Goal: Navigation & Orientation: Find specific page/section

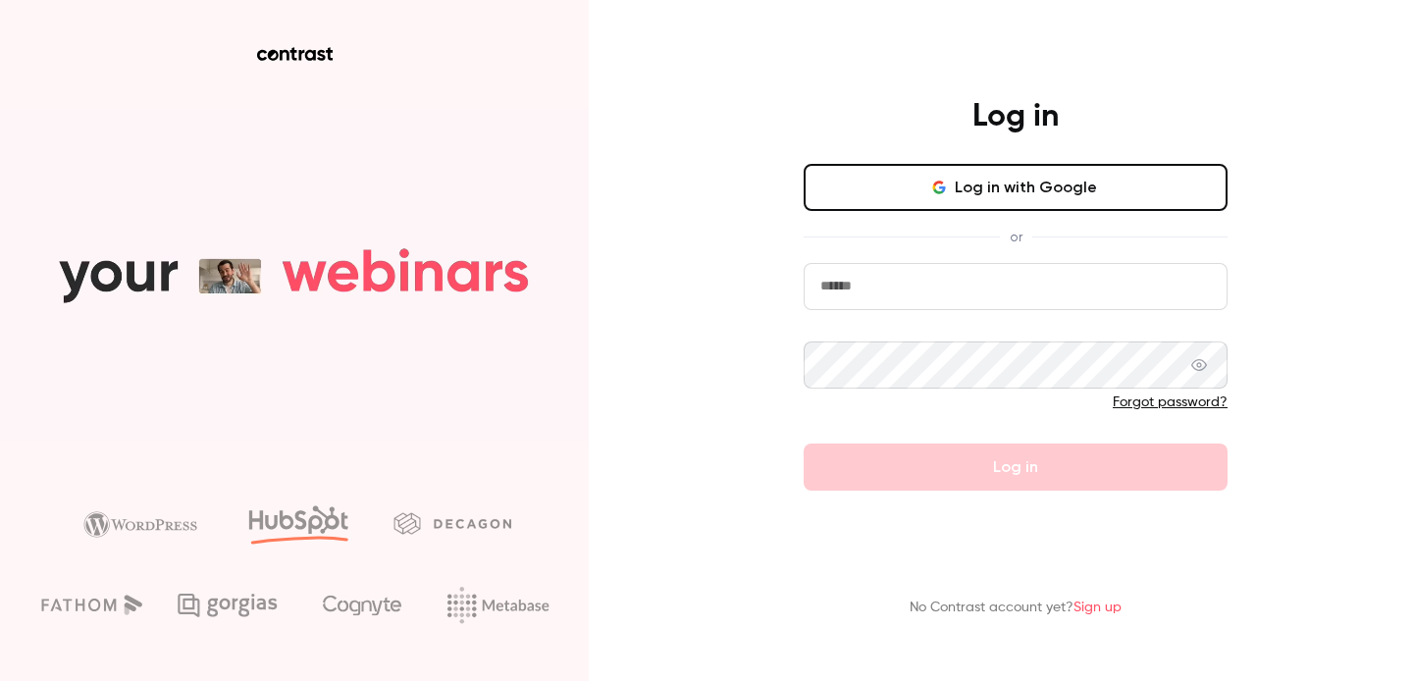
click at [1020, 183] on button "Log in with Google" at bounding box center [1016, 187] width 424 height 47
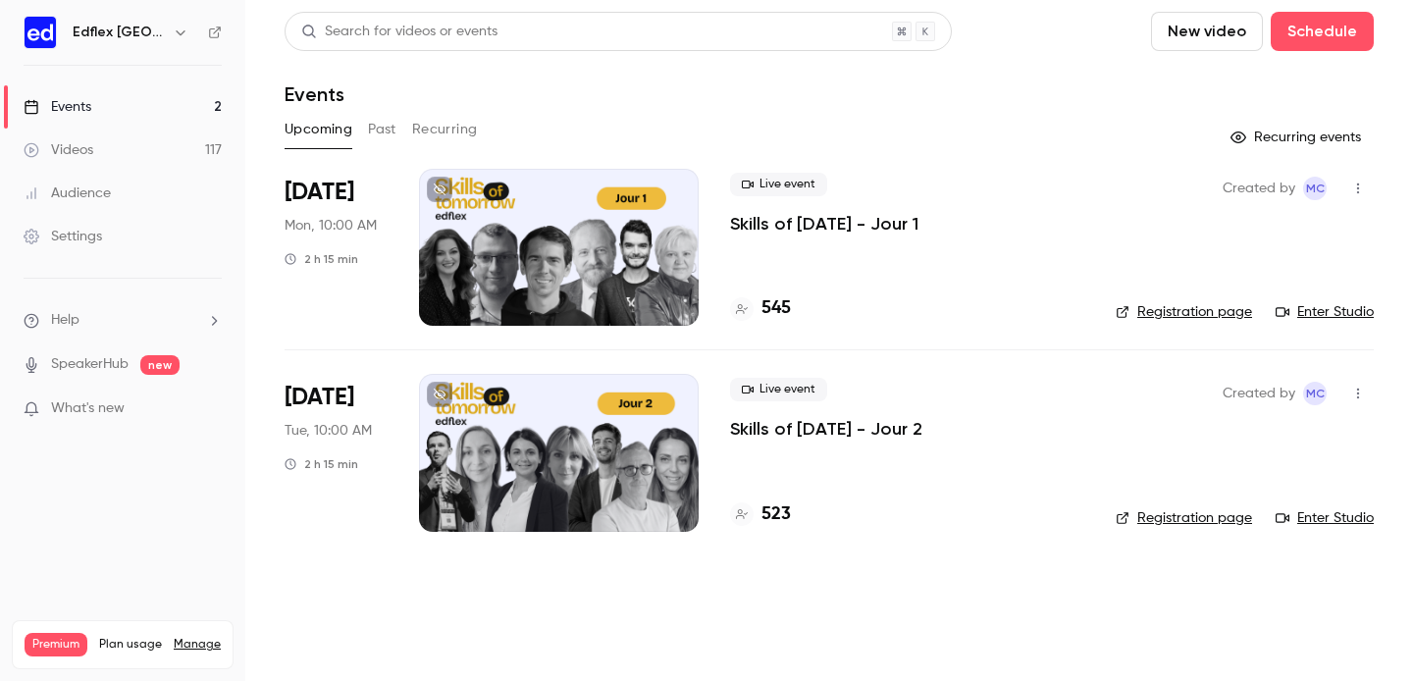
click at [380, 137] on button "Past" at bounding box center [382, 129] width 28 height 31
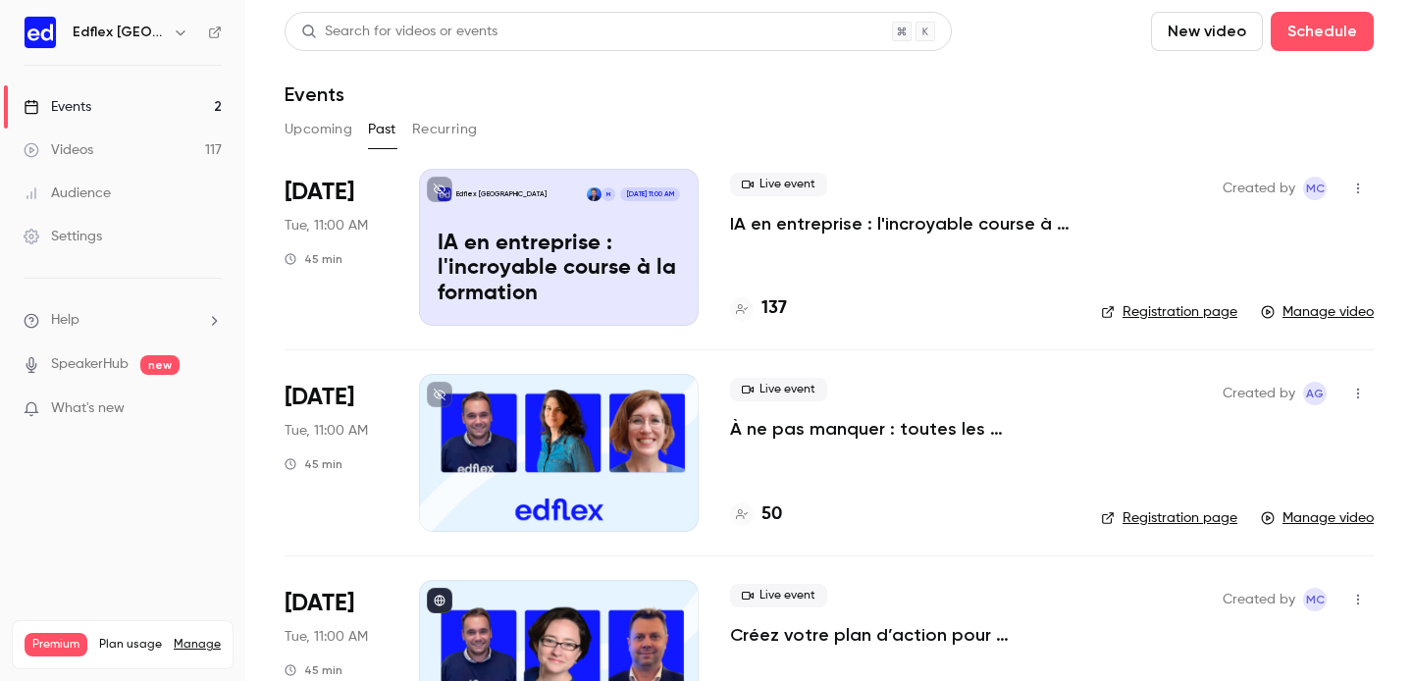
click at [448, 126] on button "Recurring" at bounding box center [445, 129] width 66 height 31
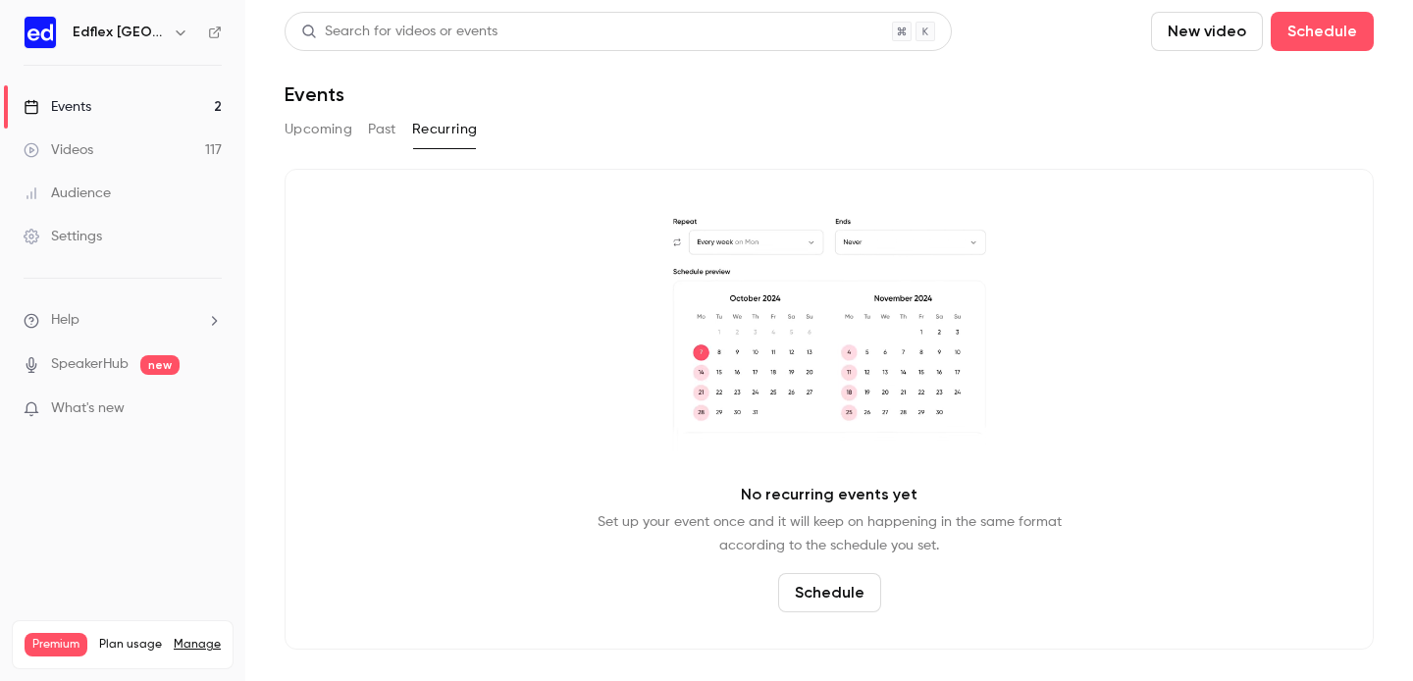
click at [378, 123] on button "Past" at bounding box center [382, 129] width 28 height 31
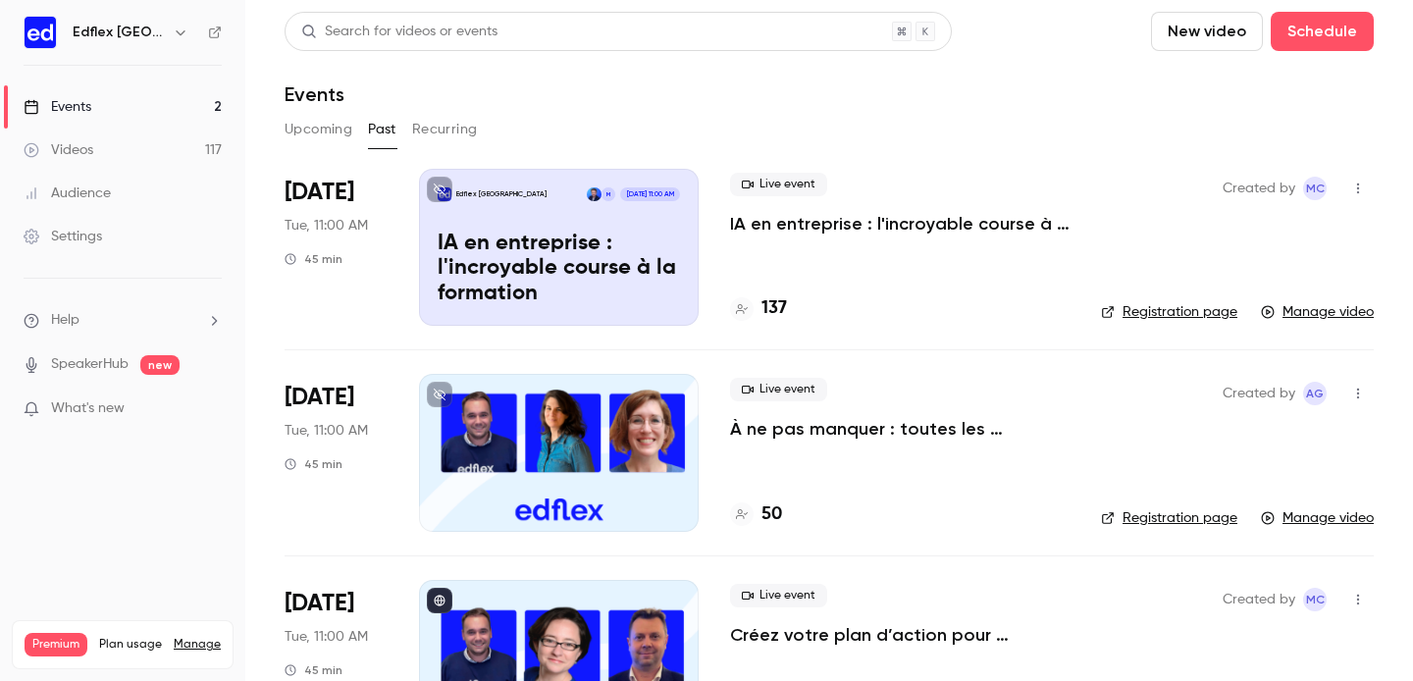
click at [1204, 41] on button "New video" at bounding box center [1207, 31] width 112 height 39
click at [1112, 47] on div at bounding box center [706, 340] width 1413 height 681
click at [1310, 36] on button "Schedule" at bounding box center [1322, 31] width 103 height 39
click at [1276, 82] on div "One time event" at bounding box center [1282, 86] width 149 height 20
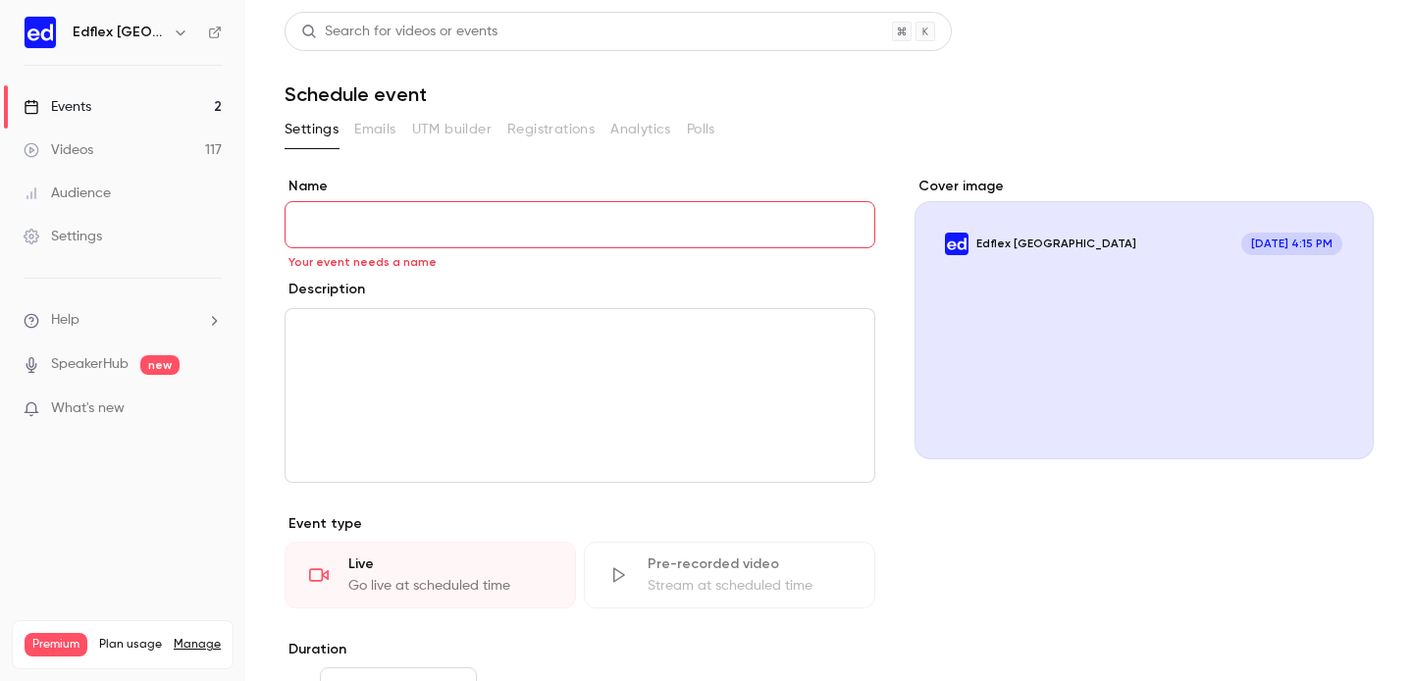
click at [142, 109] on link "Events 2" at bounding box center [122, 106] width 245 height 43
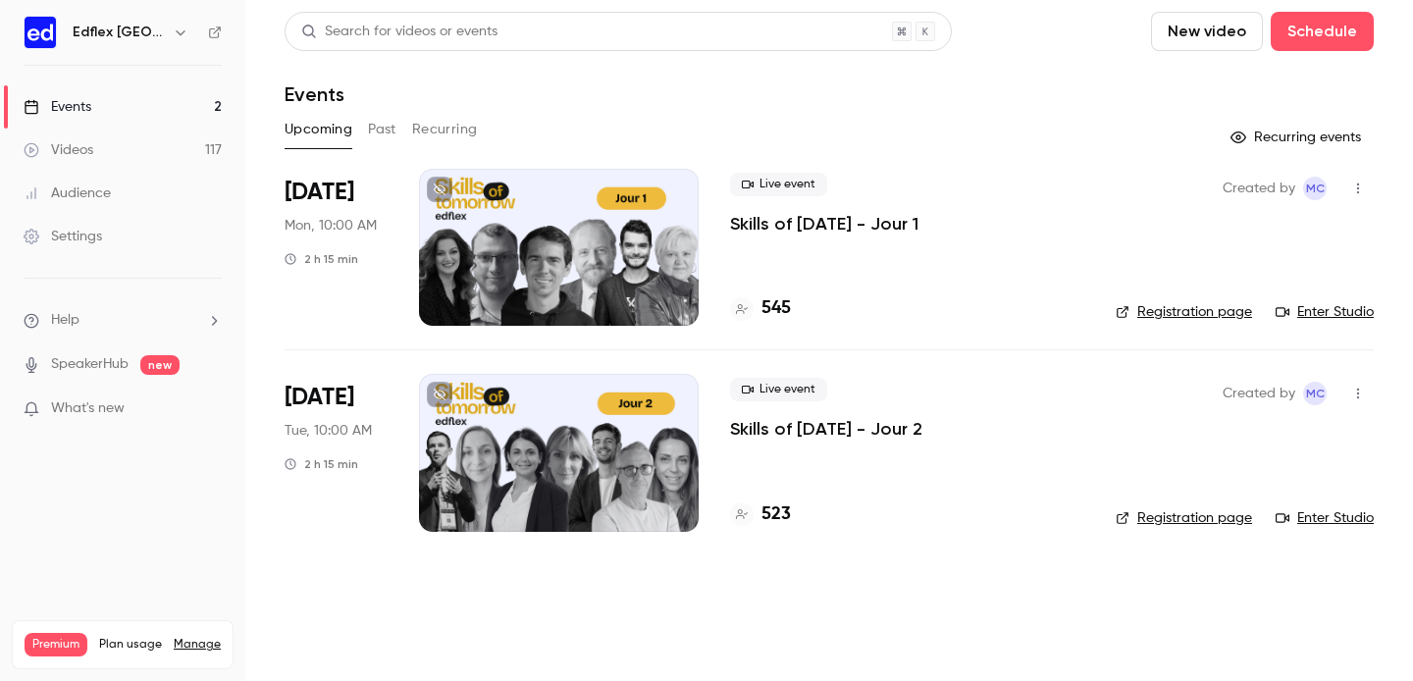
click at [517, 256] on div at bounding box center [559, 247] width 280 height 157
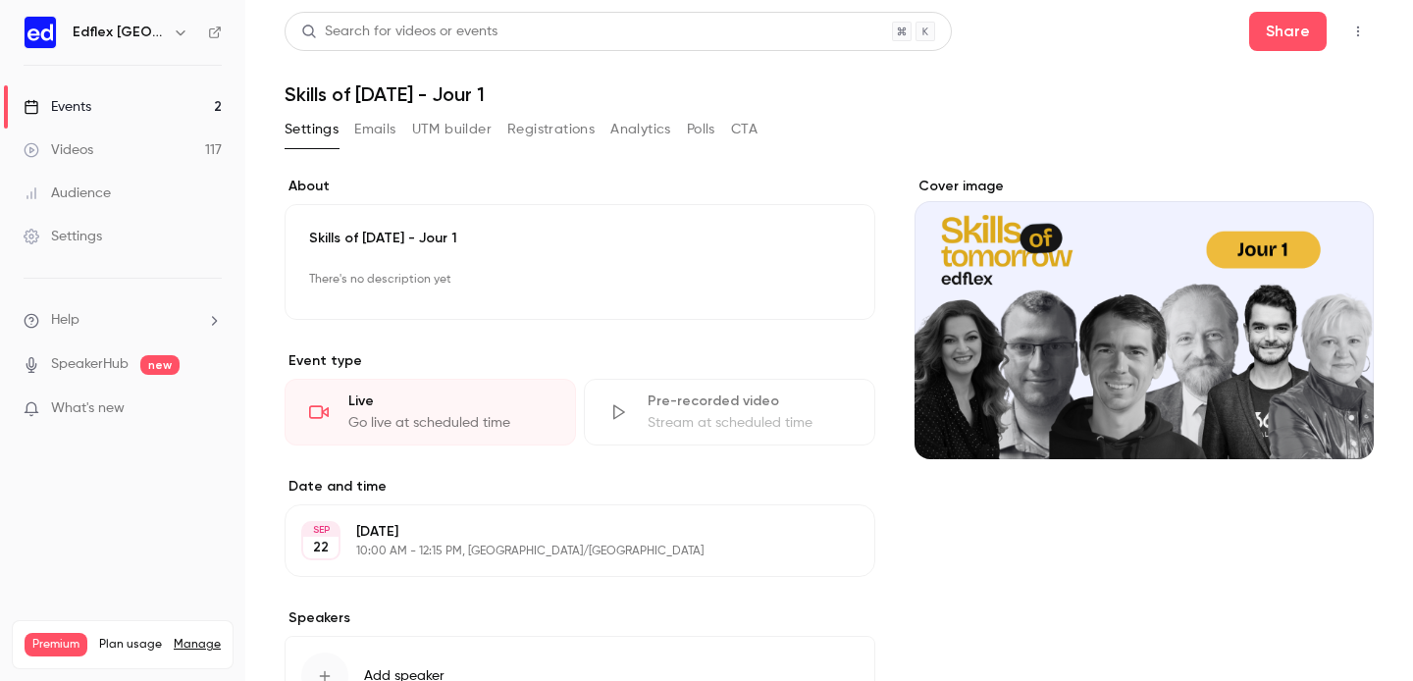
click at [377, 135] on button "Emails" at bounding box center [374, 129] width 41 height 31
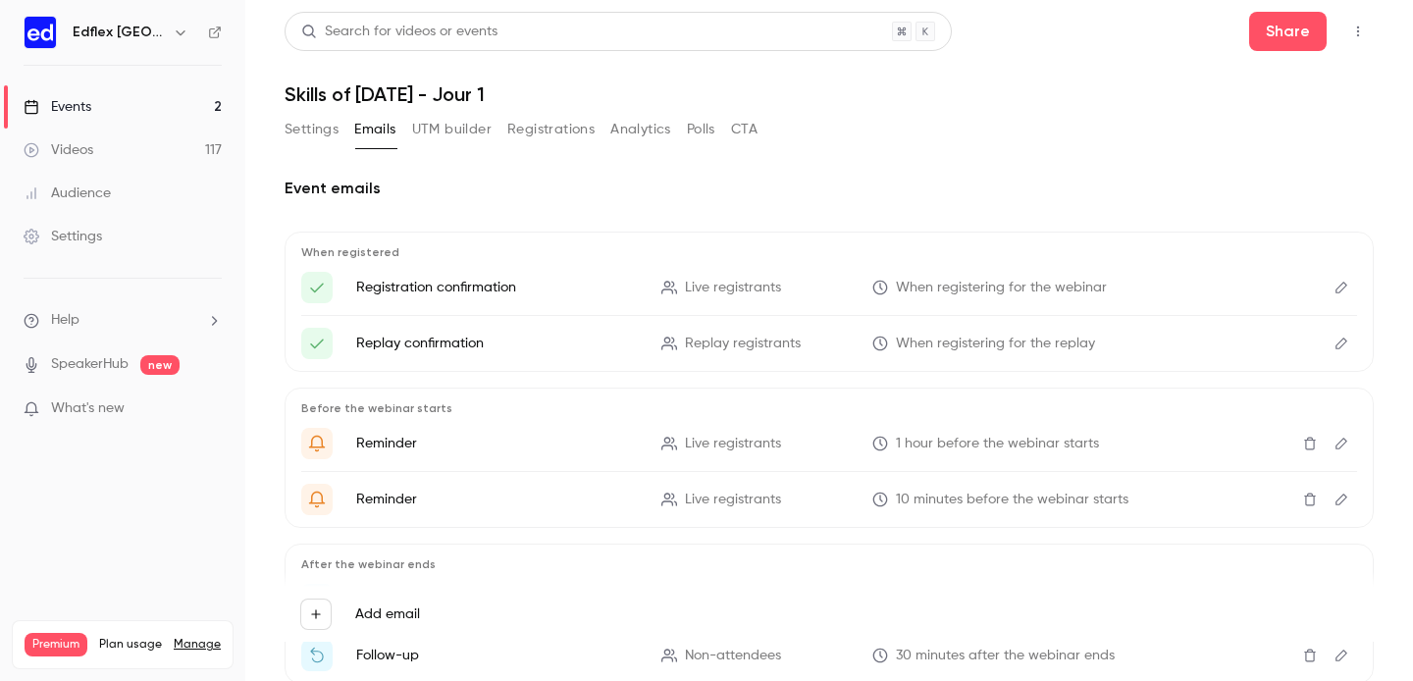
click at [445, 138] on button "UTM builder" at bounding box center [452, 129] width 80 height 31
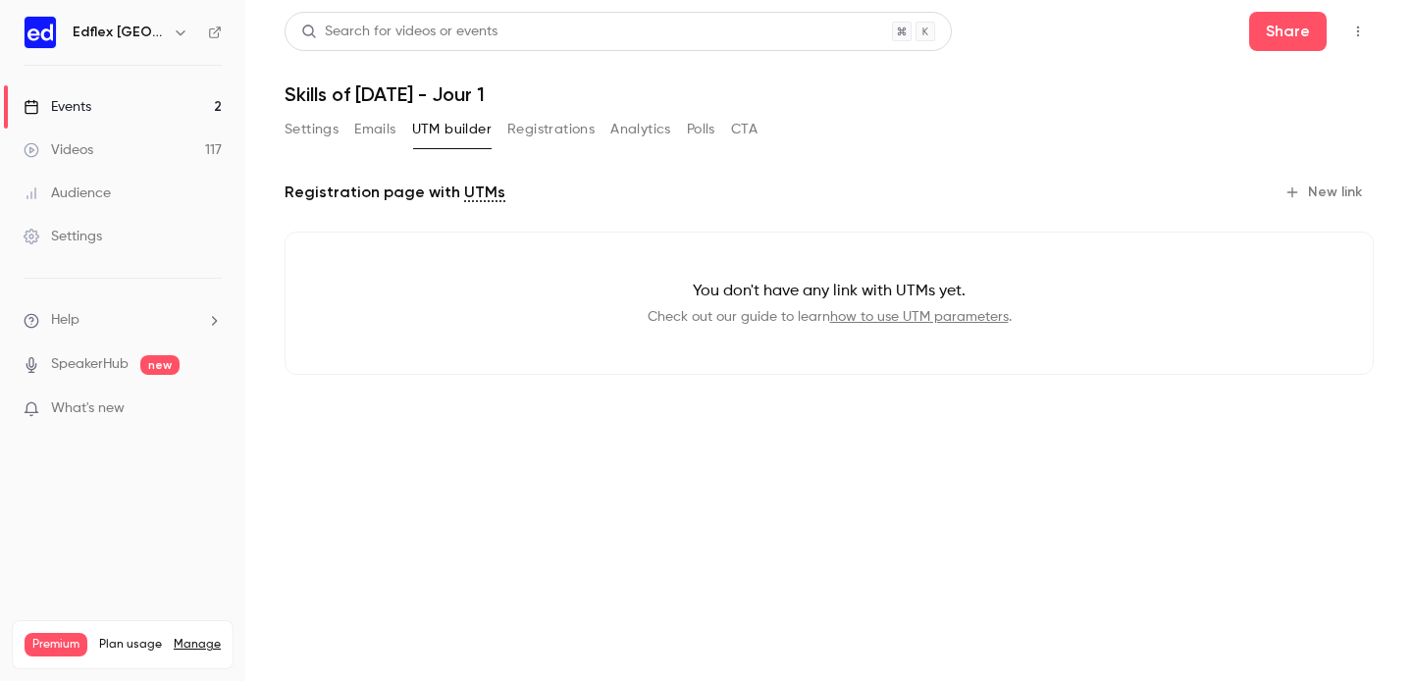
click at [538, 139] on button "Registrations" at bounding box center [550, 129] width 87 height 31
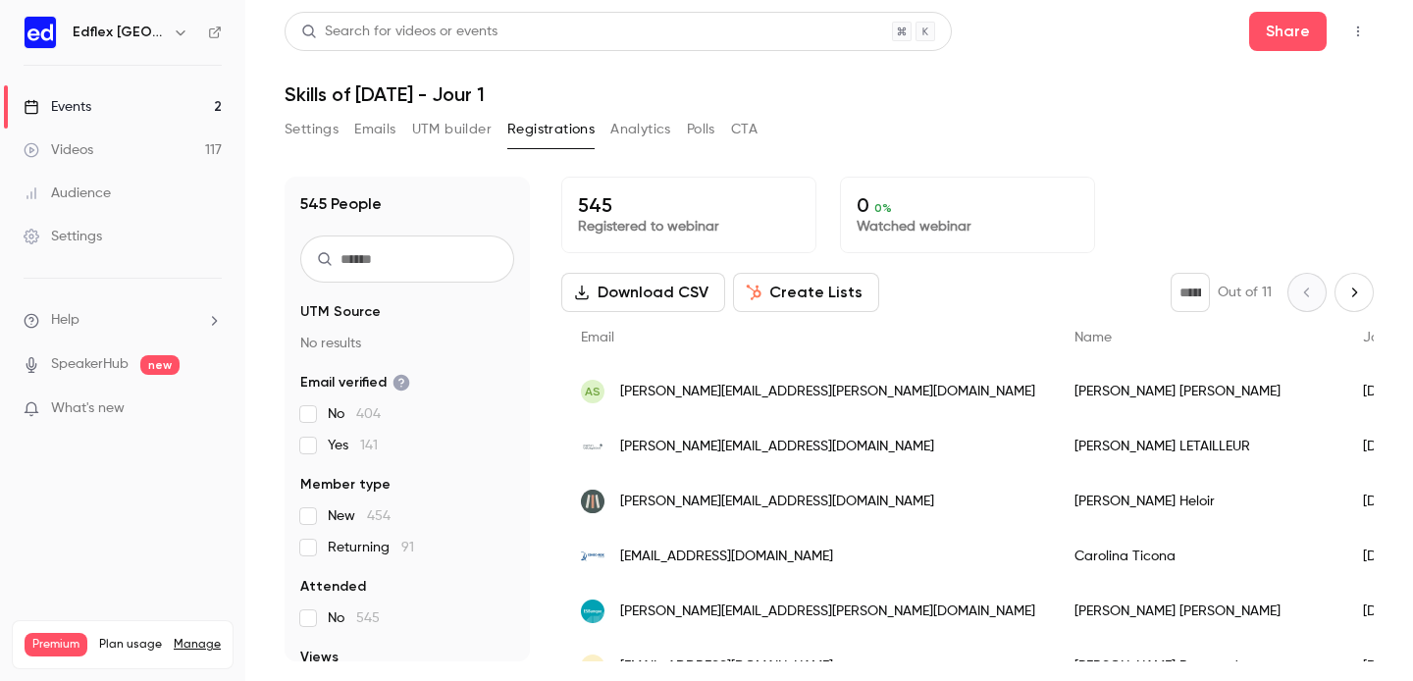
click at [634, 135] on button "Analytics" at bounding box center [641, 129] width 61 height 31
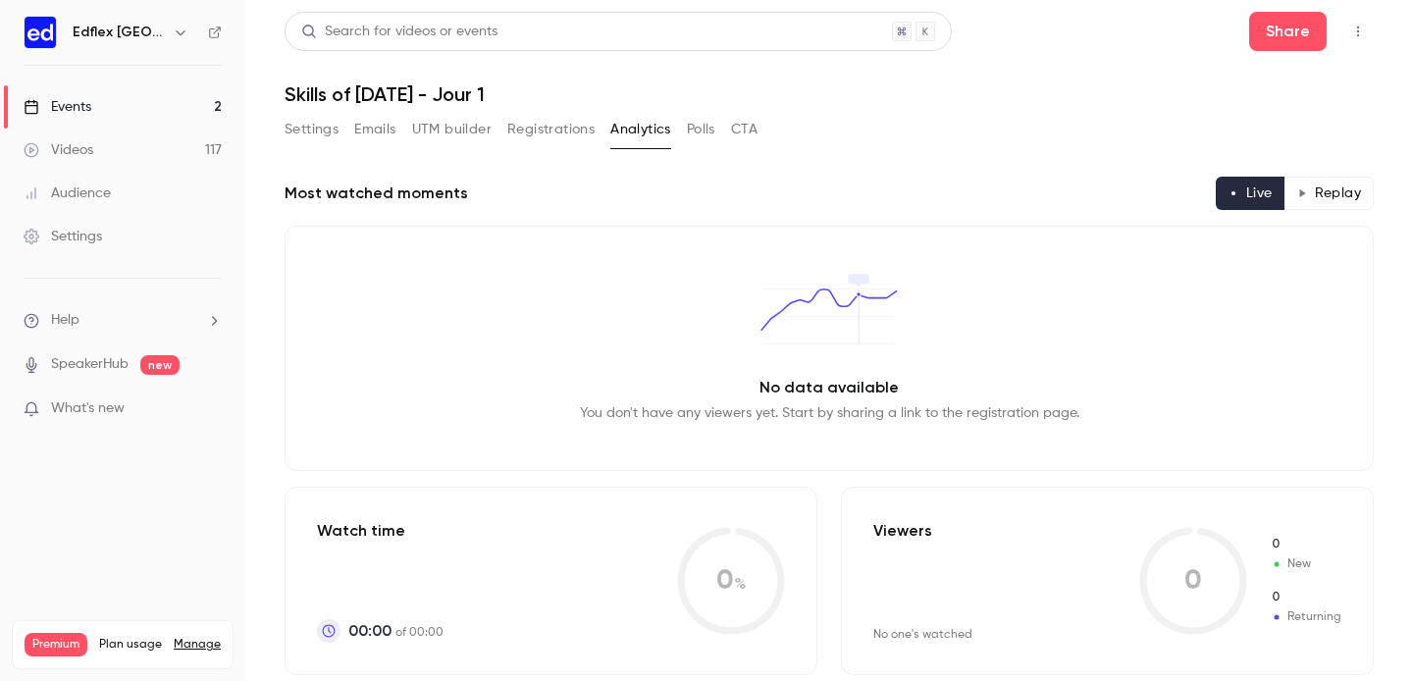
click at [706, 134] on button "Polls" at bounding box center [701, 129] width 28 height 31
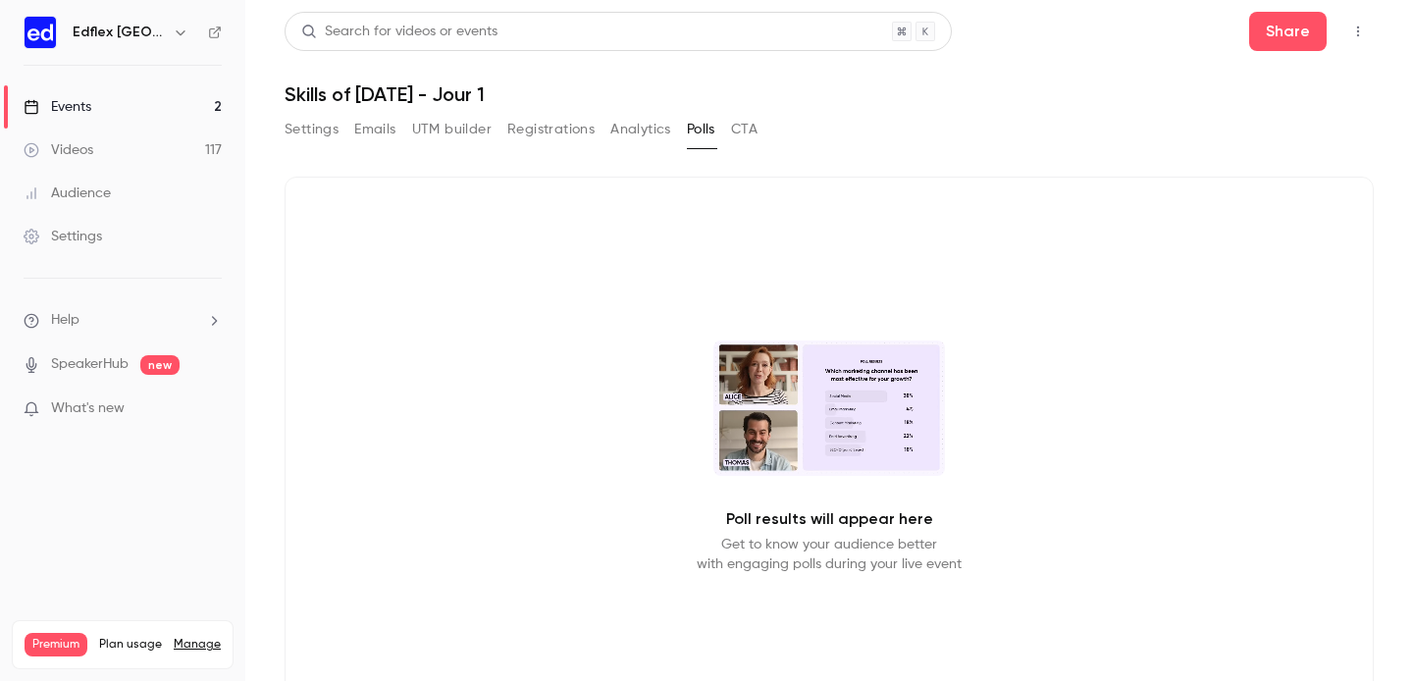
click at [736, 133] on button "CTA" at bounding box center [744, 129] width 27 height 31
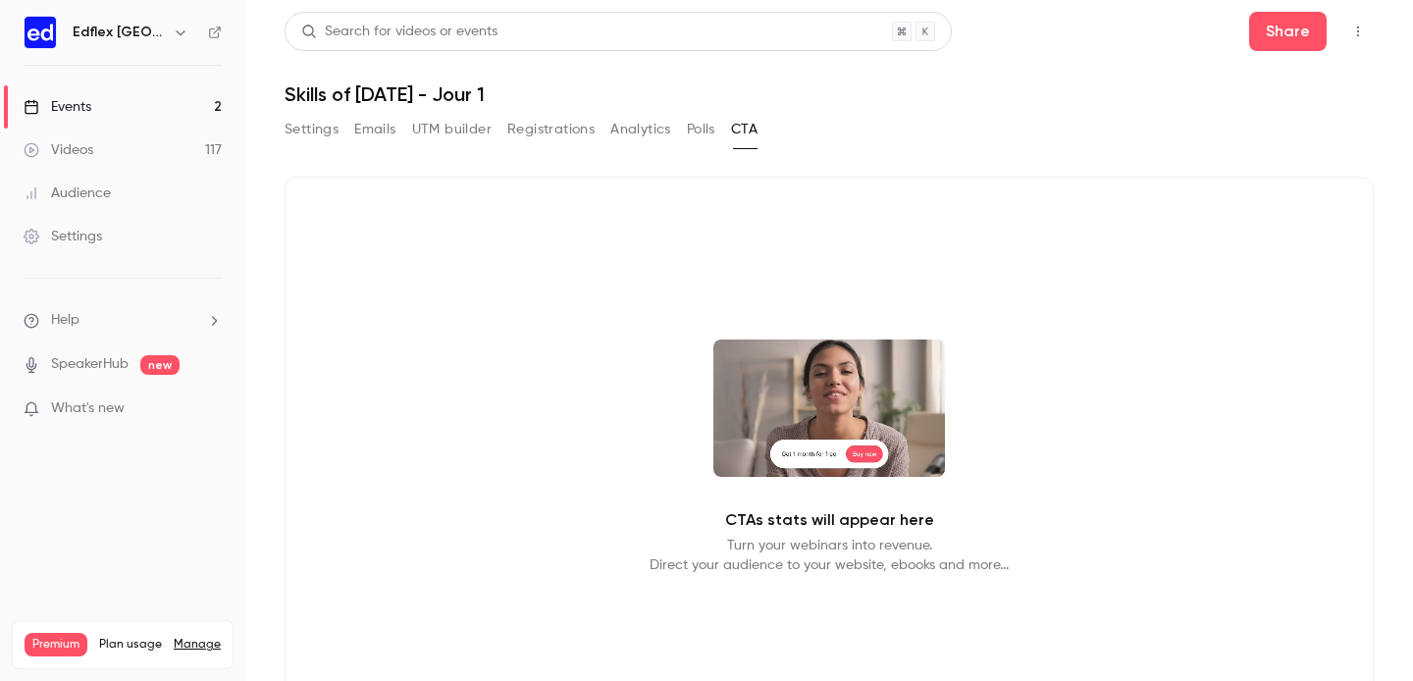
click at [699, 133] on button "Polls" at bounding box center [701, 129] width 28 height 31
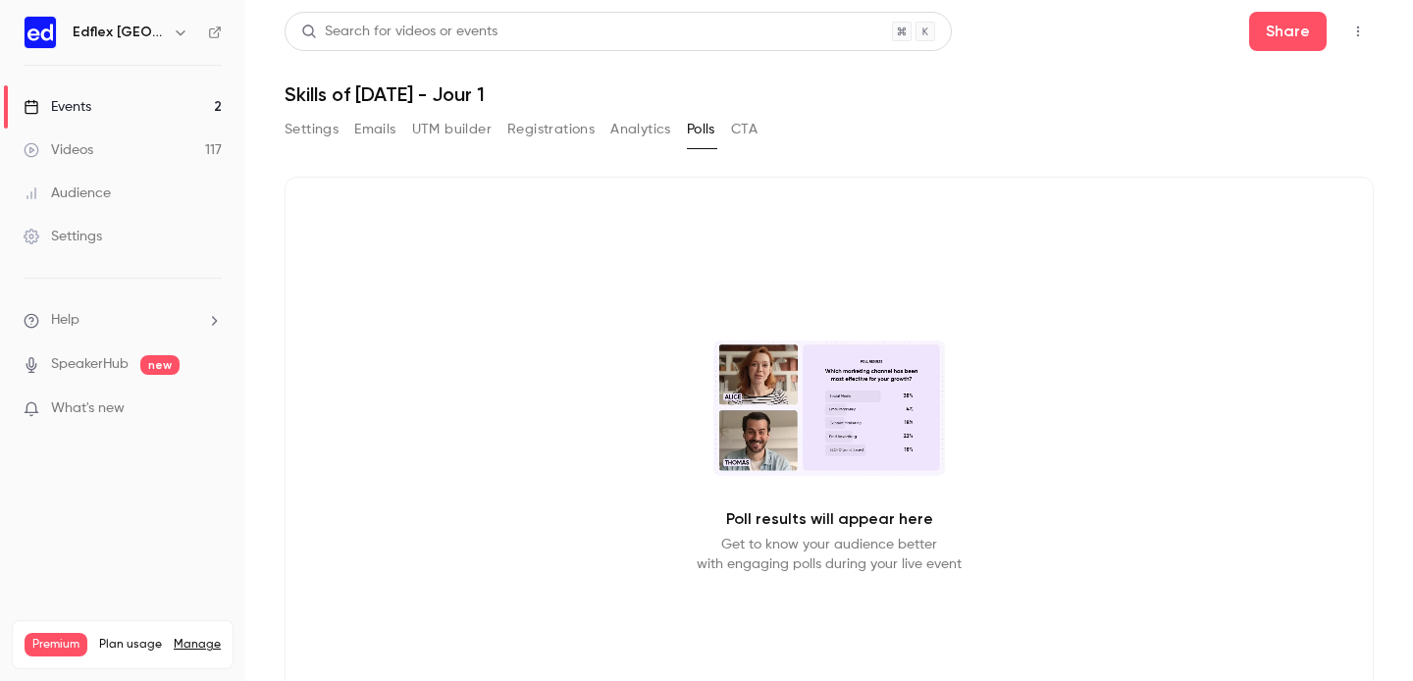
click at [311, 132] on button "Settings" at bounding box center [312, 129] width 54 height 31
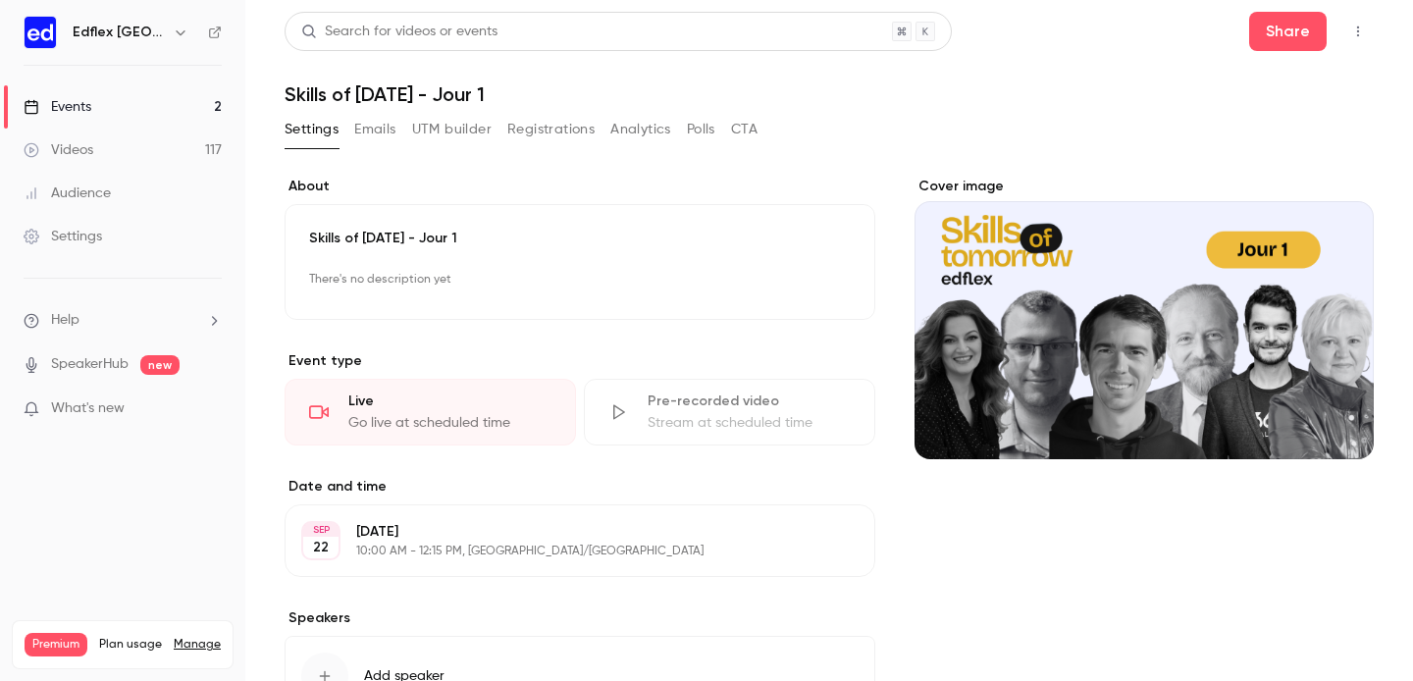
click at [58, 112] on div "Events" at bounding box center [58, 107] width 68 height 20
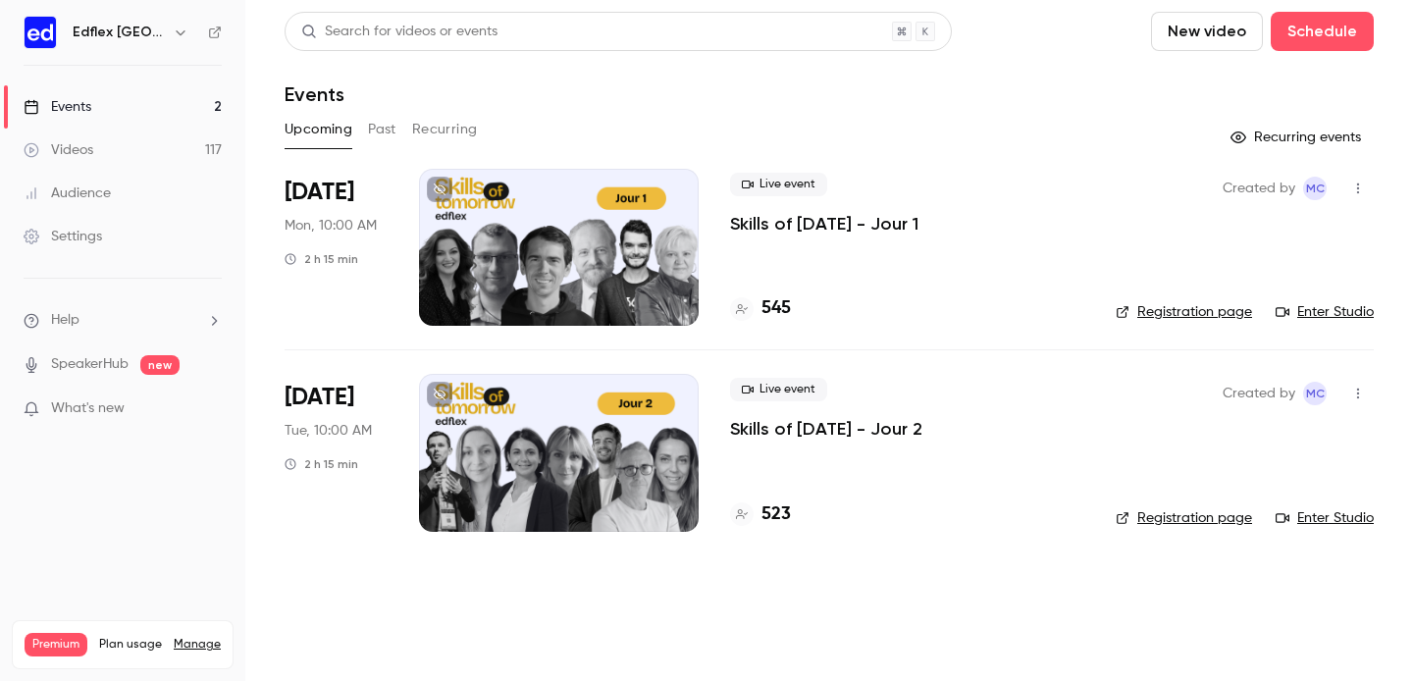
click at [199, 637] on link "Manage" at bounding box center [197, 645] width 47 height 16
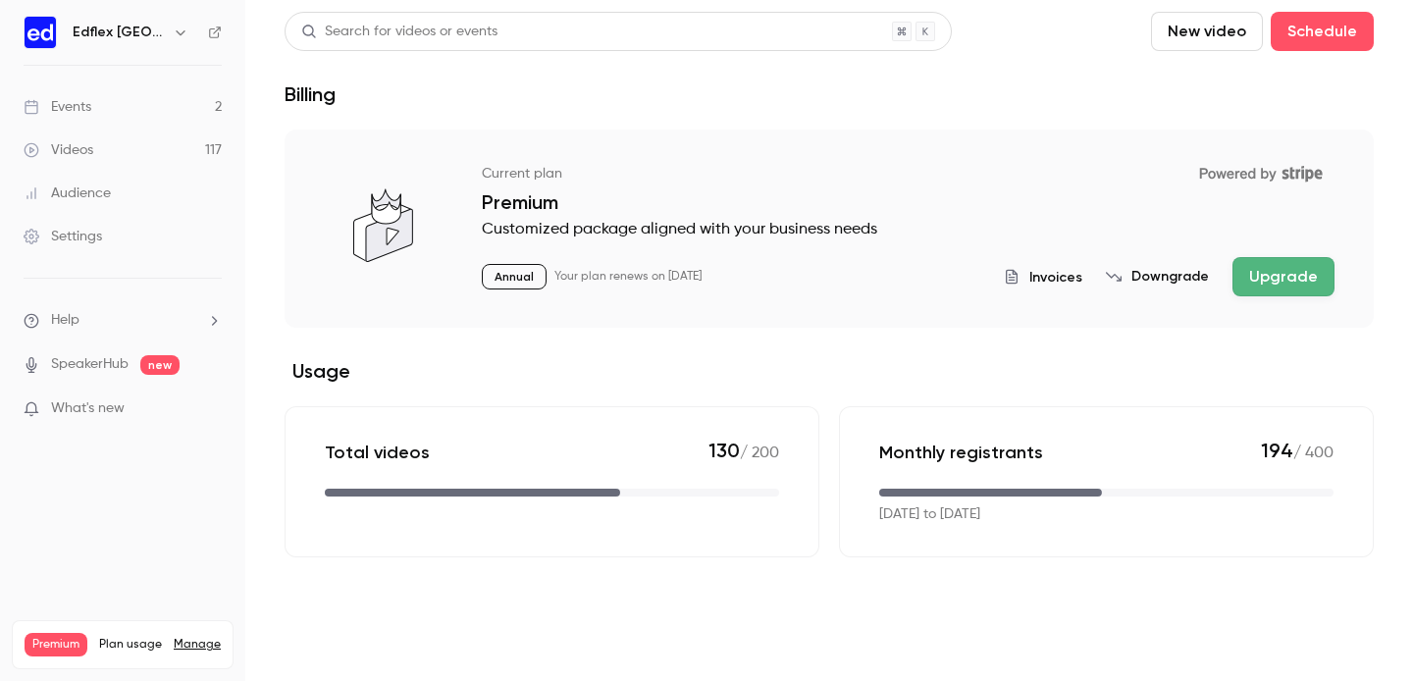
click at [173, 38] on icon "button" at bounding box center [181, 33] width 16 height 16
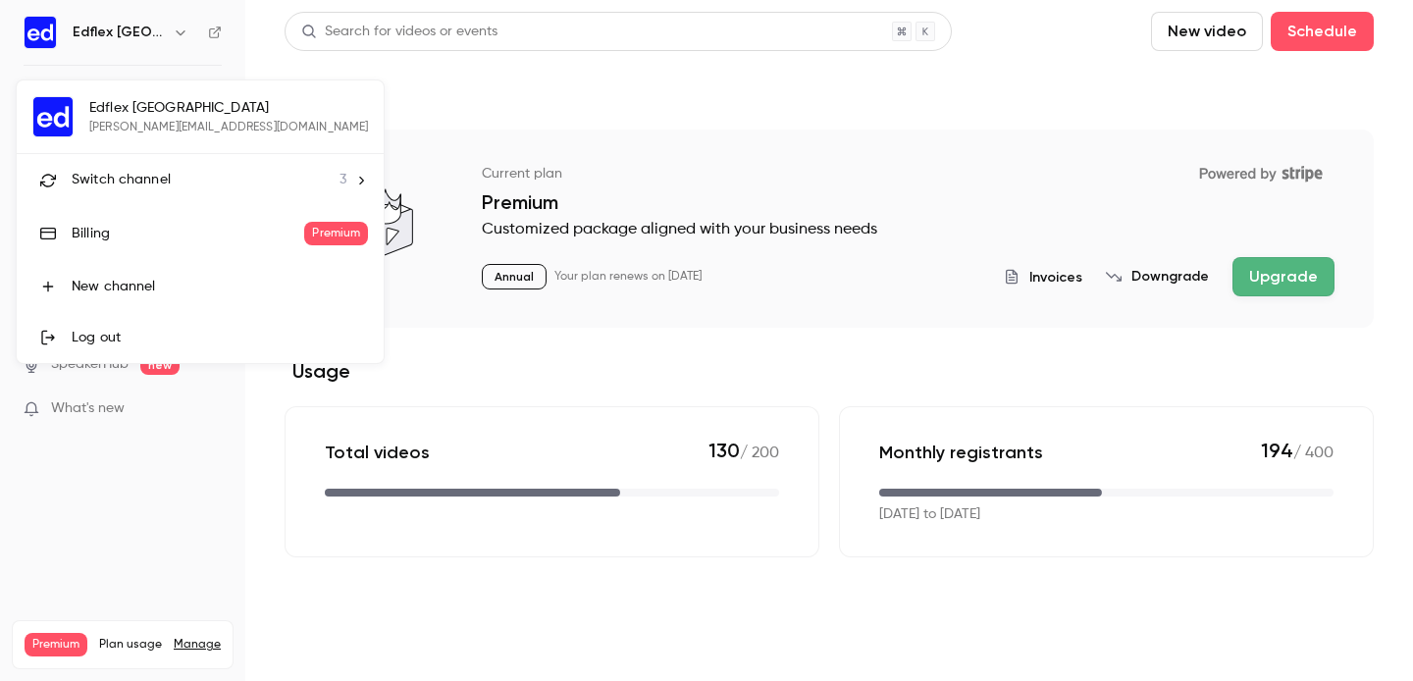
click at [34, 27] on div at bounding box center [706, 340] width 1413 height 681
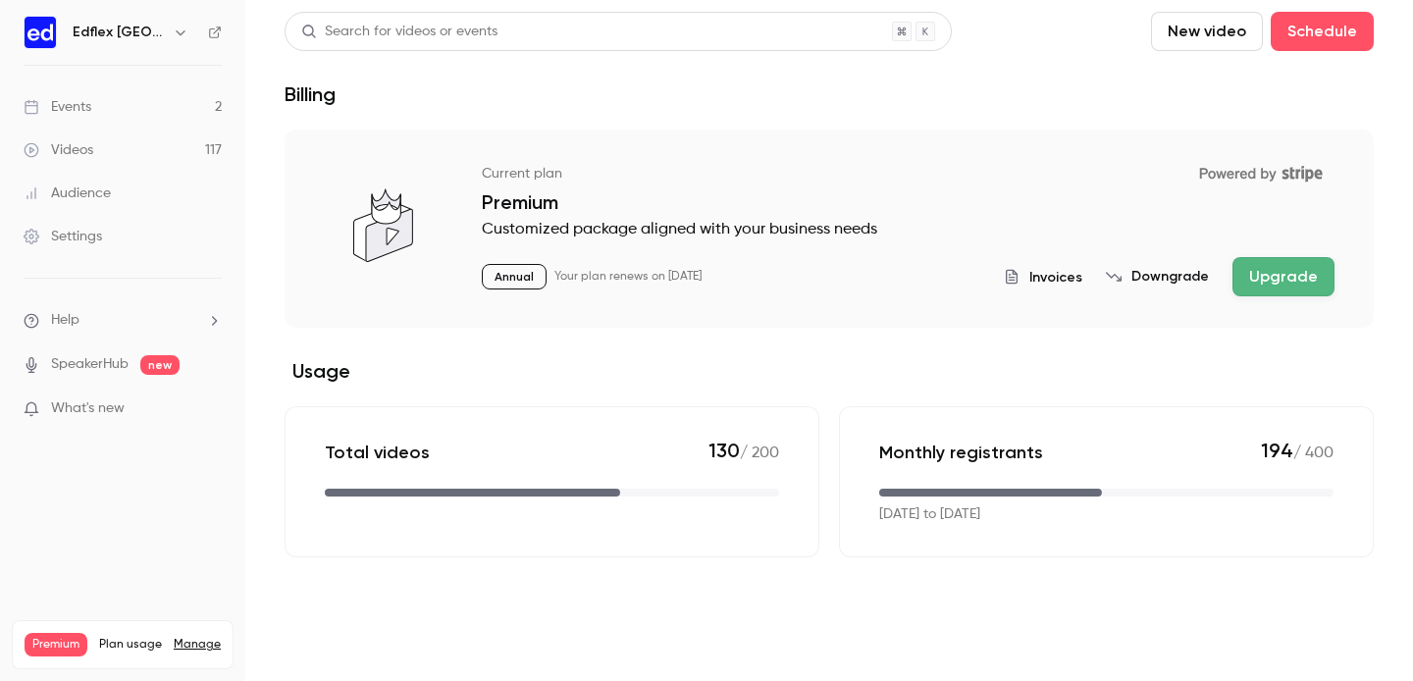
click at [116, 38] on h6 "Edflex [GEOGRAPHIC_DATA]" at bounding box center [119, 33] width 92 height 20
click at [176, 34] on icon "button" at bounding box center [180, 32] width 9 height 5
